Goal: Task Accomplishment & Management: Understand process/instructions

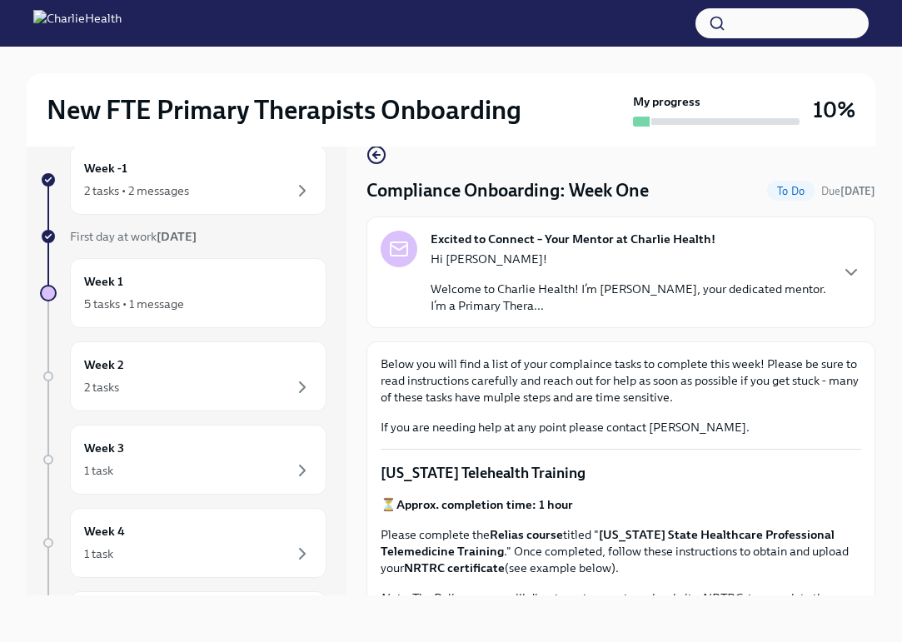
scroll to position [28, 0]
click at [878, 323] on div "New FTE Primary Therapists Onboarding My progress 10% Week -1 2 tasks • 2 messa…" at bounding box center [451, 330] width 902 height 624
click at [882, 331] on div "New FTE Primary Therapists Onboarding My progress 10% Week -1 2 tasks • 2 messa…" at bounding box center [451, 330] width 902 height 624
click at [879, 425] on div "New FTE Primary Therapists Onboarding My progress 10% Week -1 2 tasks • 2 messa…" at bounding box center [451, 330] width 902 height 624
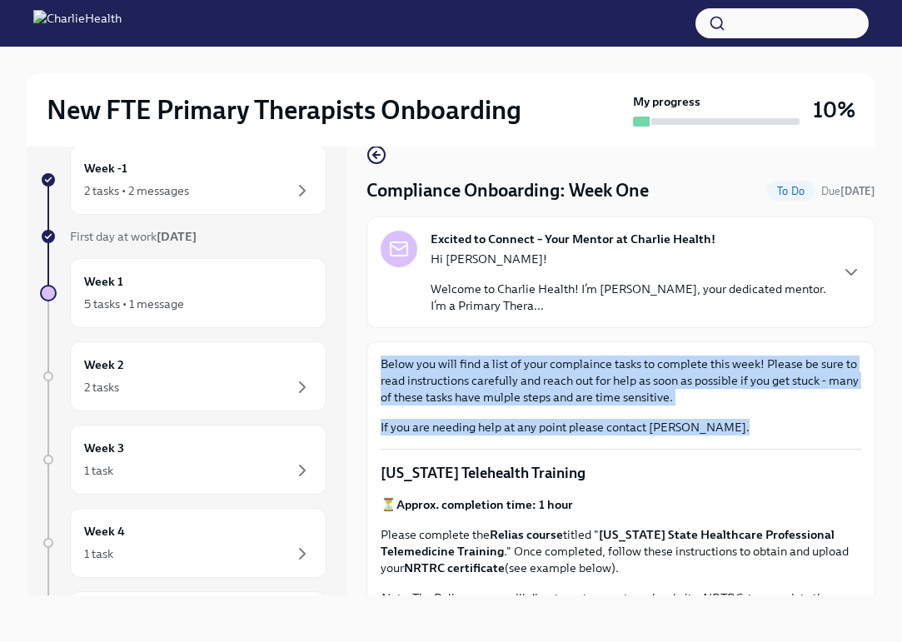
drag, startPoint x: 879, startPoint y: 448, endPoint x: 870, endPoint y: 308, distance: 140.2
click at [870, 308] on div "New FTE Primary Therapists Onboarding My progress 10% Week -1 2 tasks • 2 messa…" at bounding box center [451, 330] width 902 height 624
click at [853, 273] on icon "button" at bounding box center [851, 272] width 10 height 5
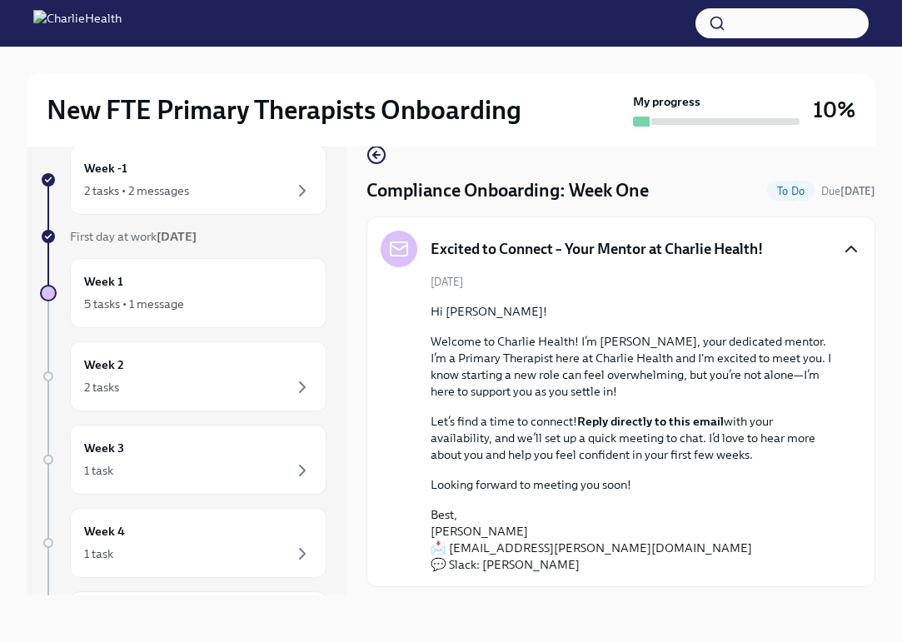
click at [880, 198] on div "New FTE Primary Therapists Onboarding My progress 10% Week -1 2 tasks • 2 messa…" at bounding box center [451, 330] width 902 height 624
click at [851, 251] on icon "button" at bounding box center [851, 249] width 20 height 20
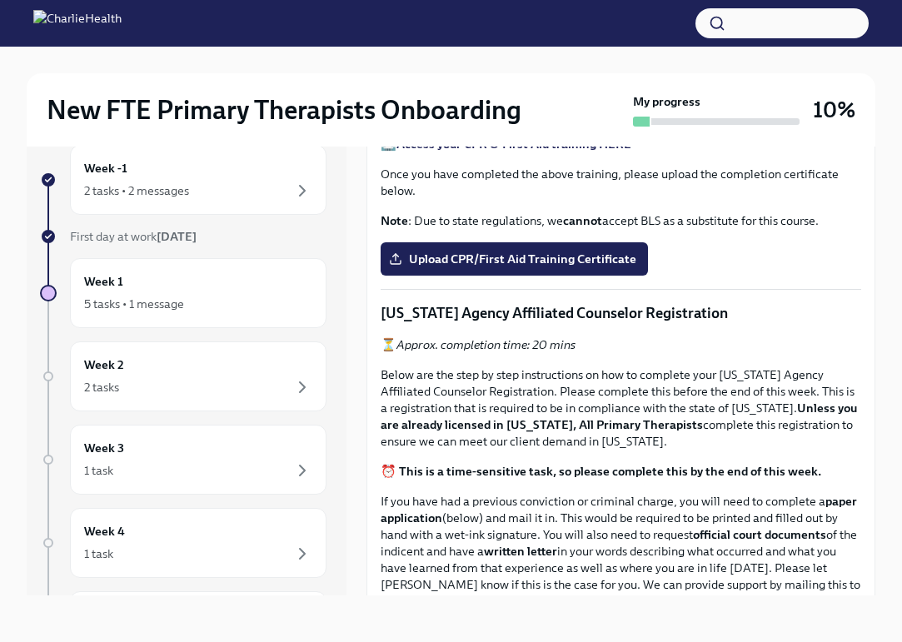
scroll to position [669, 0]
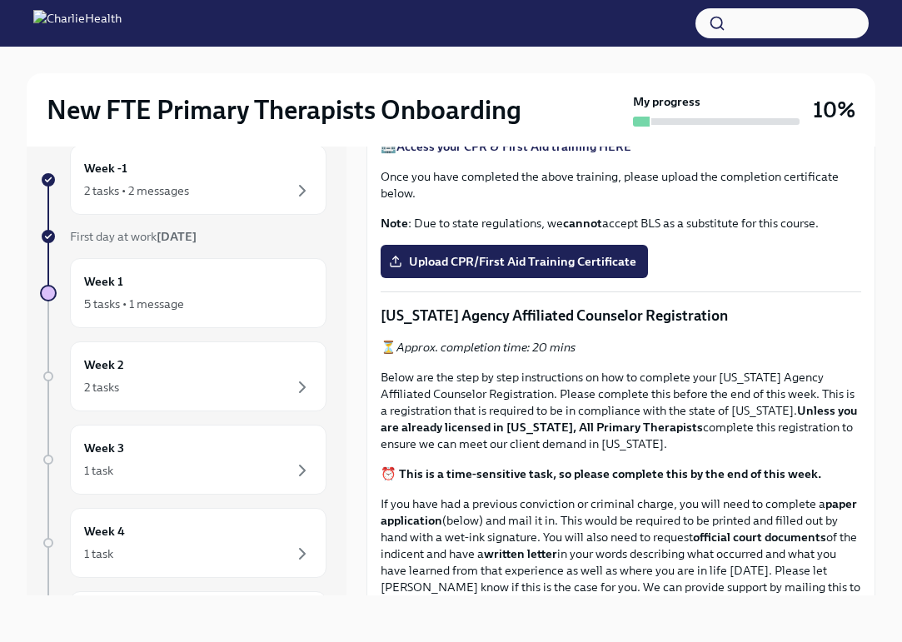
click at [517, 69] on span "Upload the [US_STATE] Telehealth Certificate" at bounding box center [527, 60] width 271 height 17
click at [0, 0] on input "Upload the [US_STATE] Telehealth Certificate" at bounding box center [0, 0] width 0 height 0
click at [826, 125] on p "CPR and First Aid Training" at bounding box center [621, 115] width 481 height 20
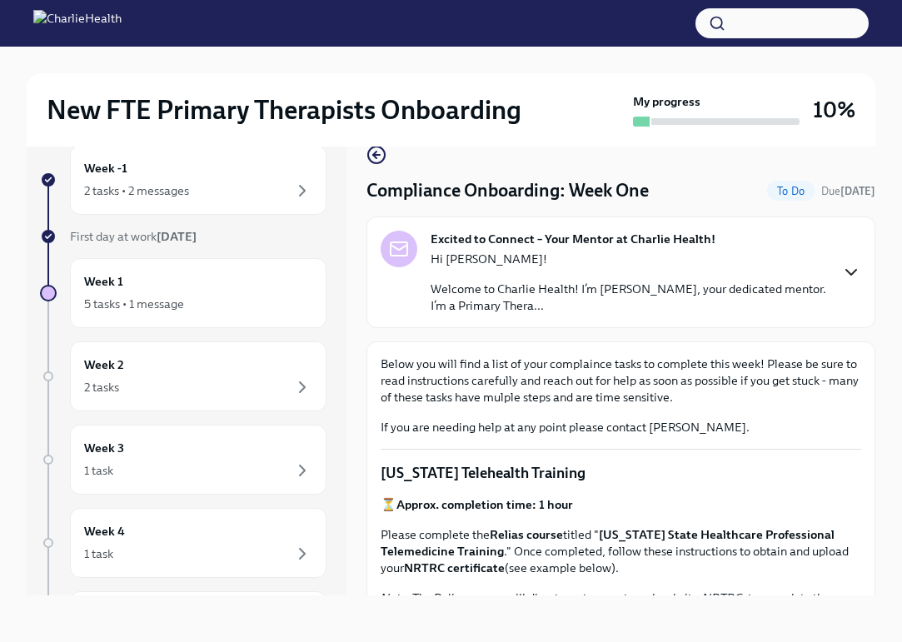
scroll to position [0, 0]
